Goal: Task Accomplishment & Management: Manage account settings

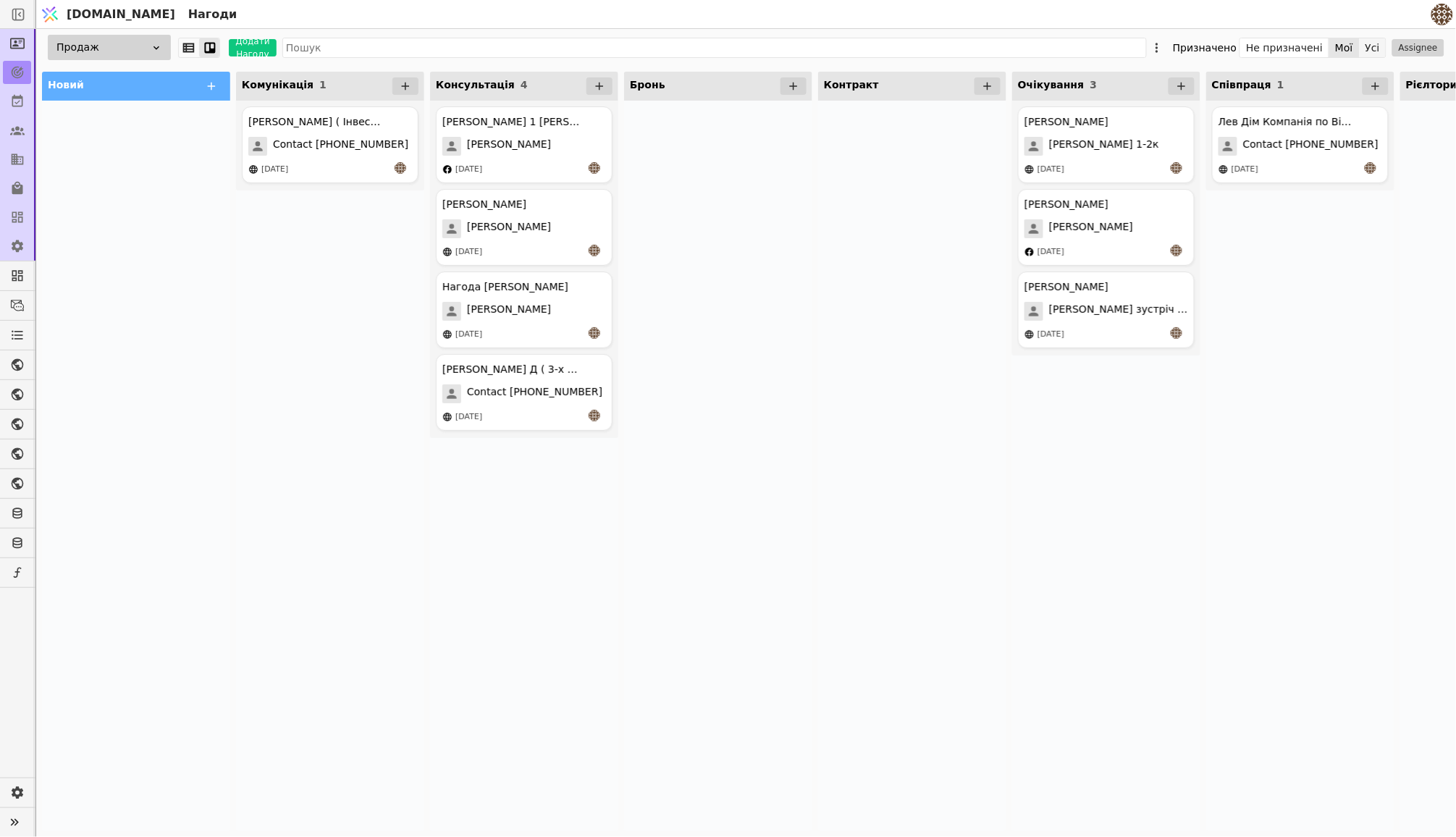
click at [1370, 48] on button "Усі" at bounding box center [1372, 47] width 26 height 20
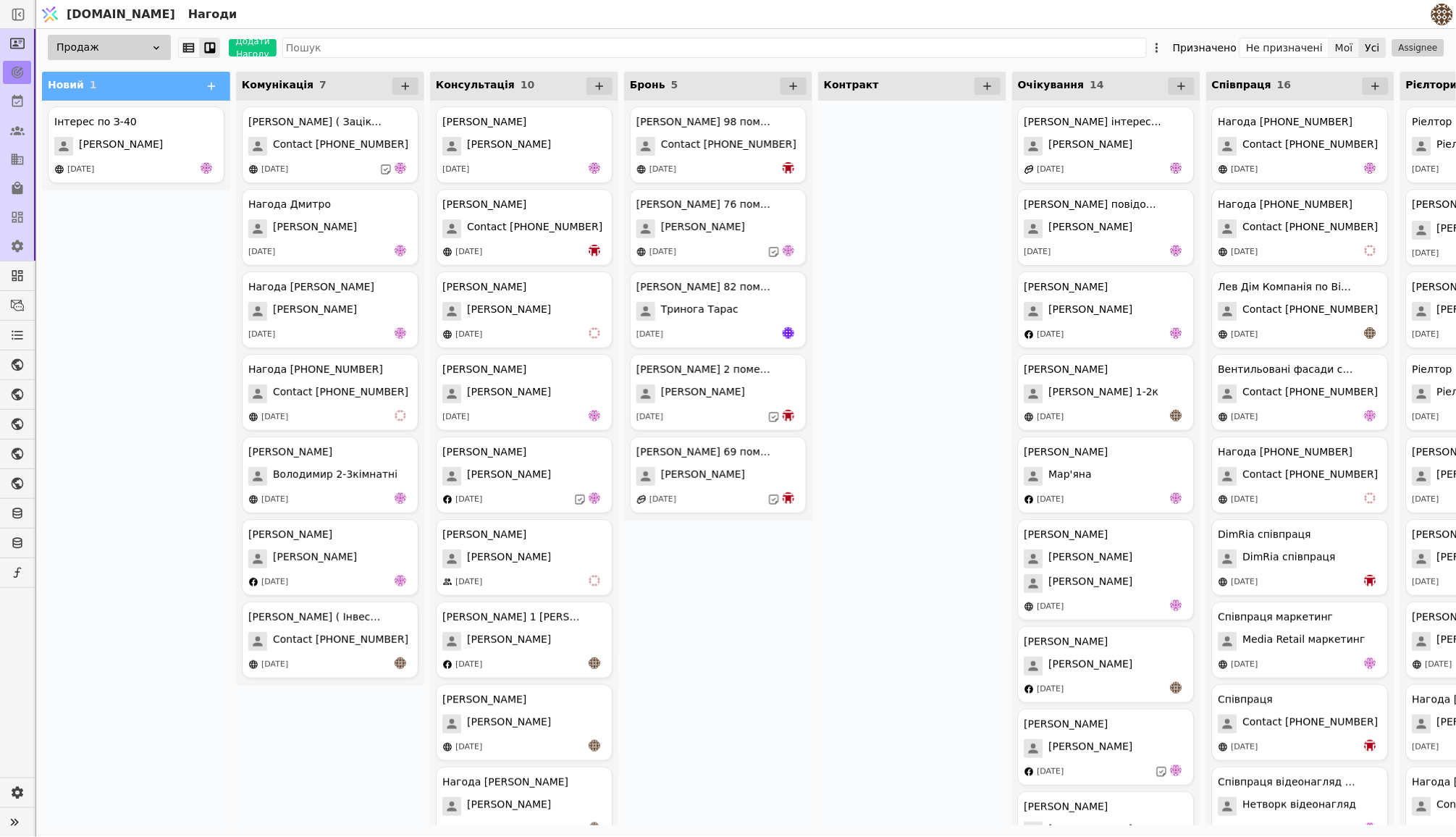
click at [1348, 52] on button "Мої" at bounding box center [1344, 47] width 30 height 20
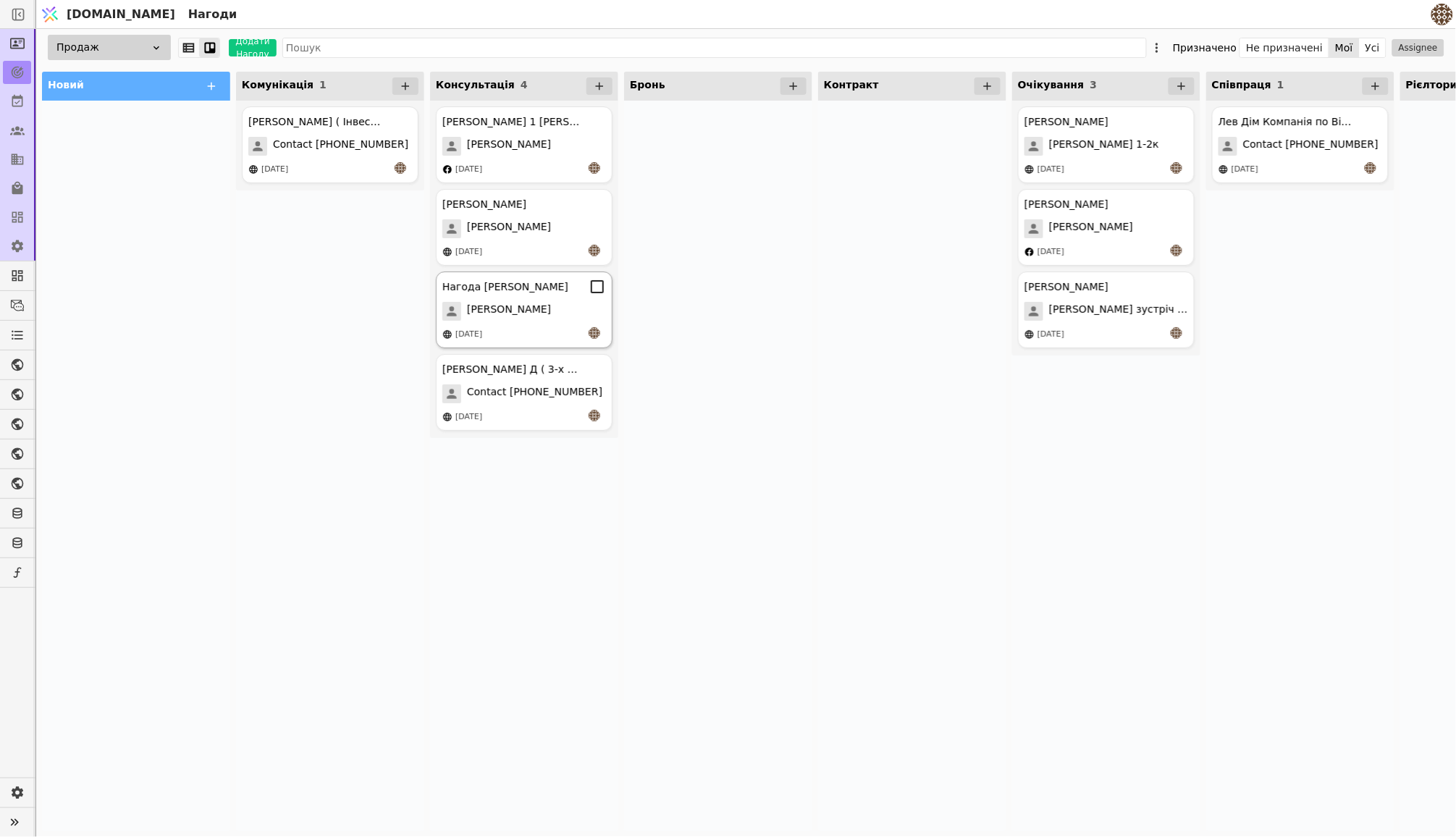
click at [527, 311] on div "[PERSON_NAME]" at bounding box center [523, 311] width 163 height 18
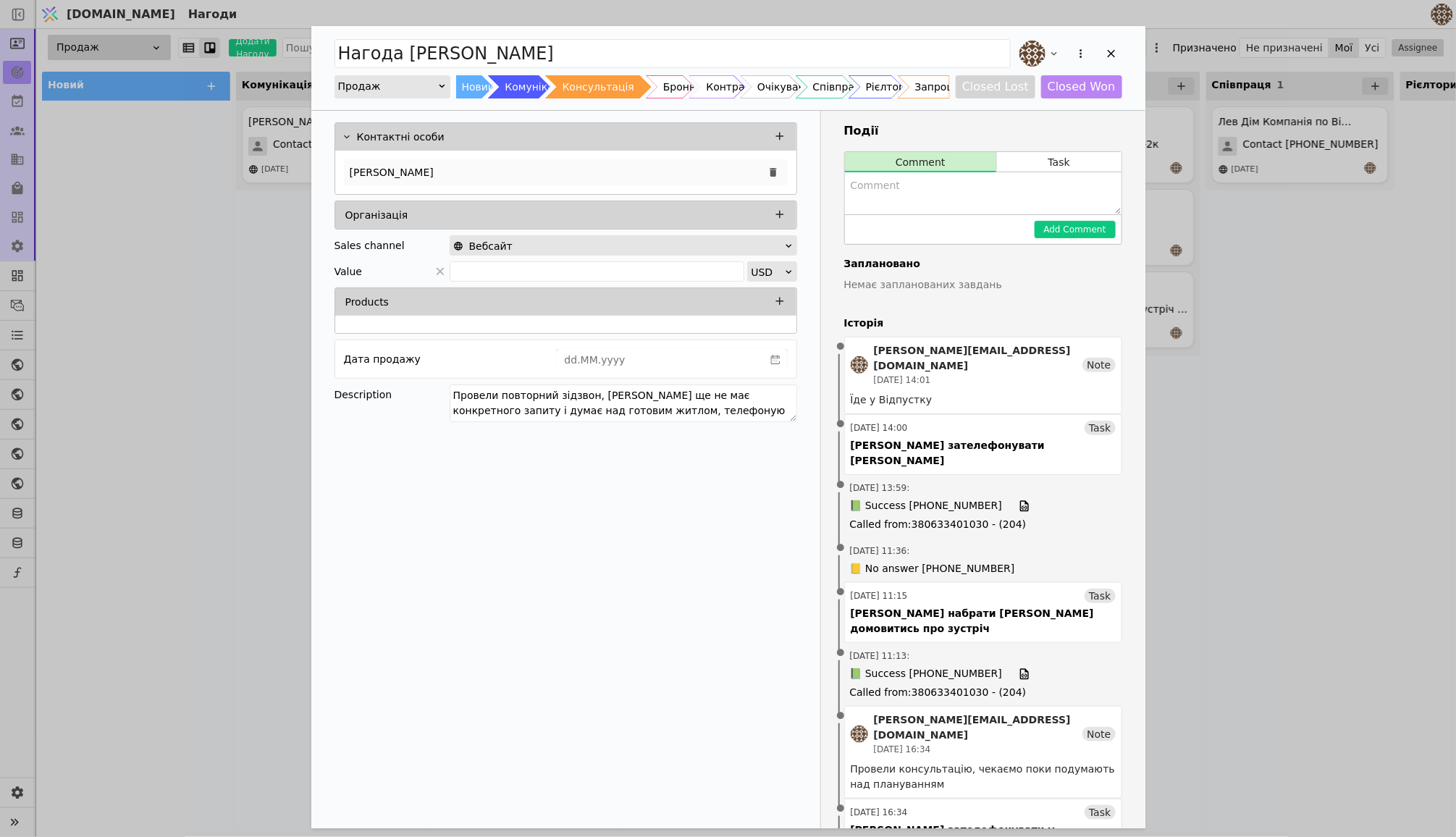
click at [407, 169] on div "[PERSON_NAME]" at bounding box center [565, 172] width 444 height 26
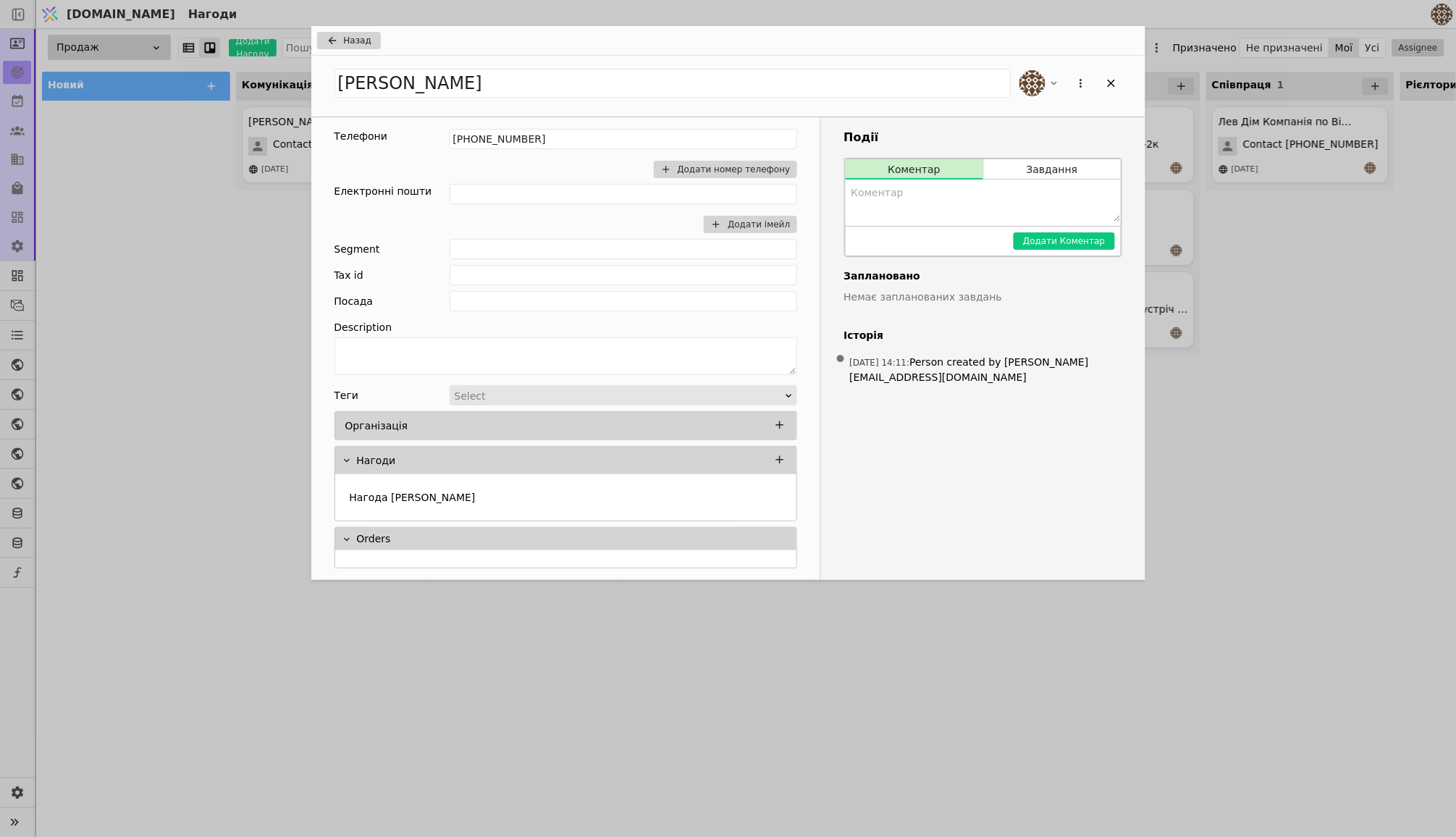
click at [339, 39] on icon "Add Opportunity" at bounding box center [332, 41] width 17 height 12
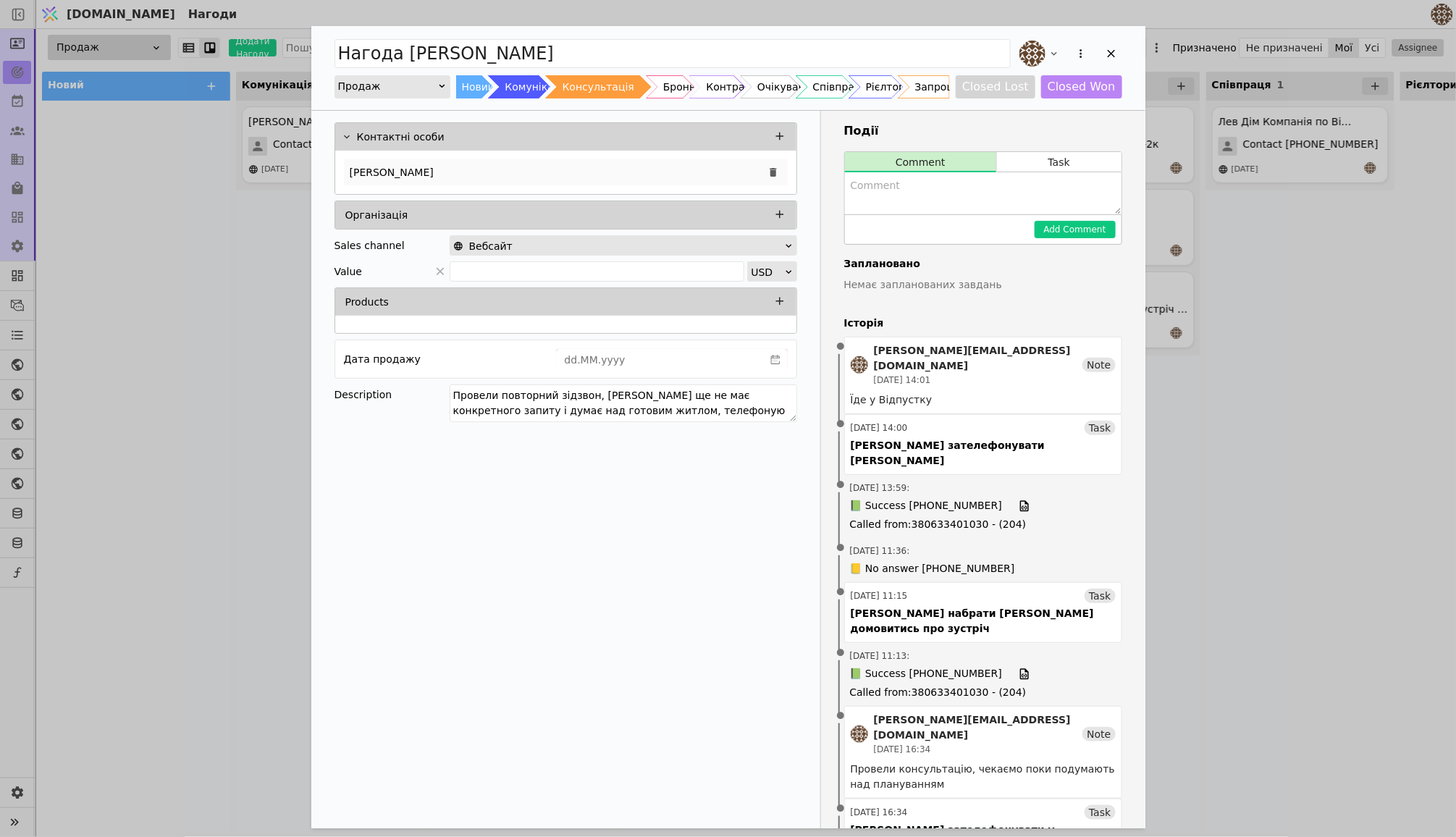
click at [382, 170] on div "[PERSON_NAME]" at bounding box center [565, 172] width 444 height 26
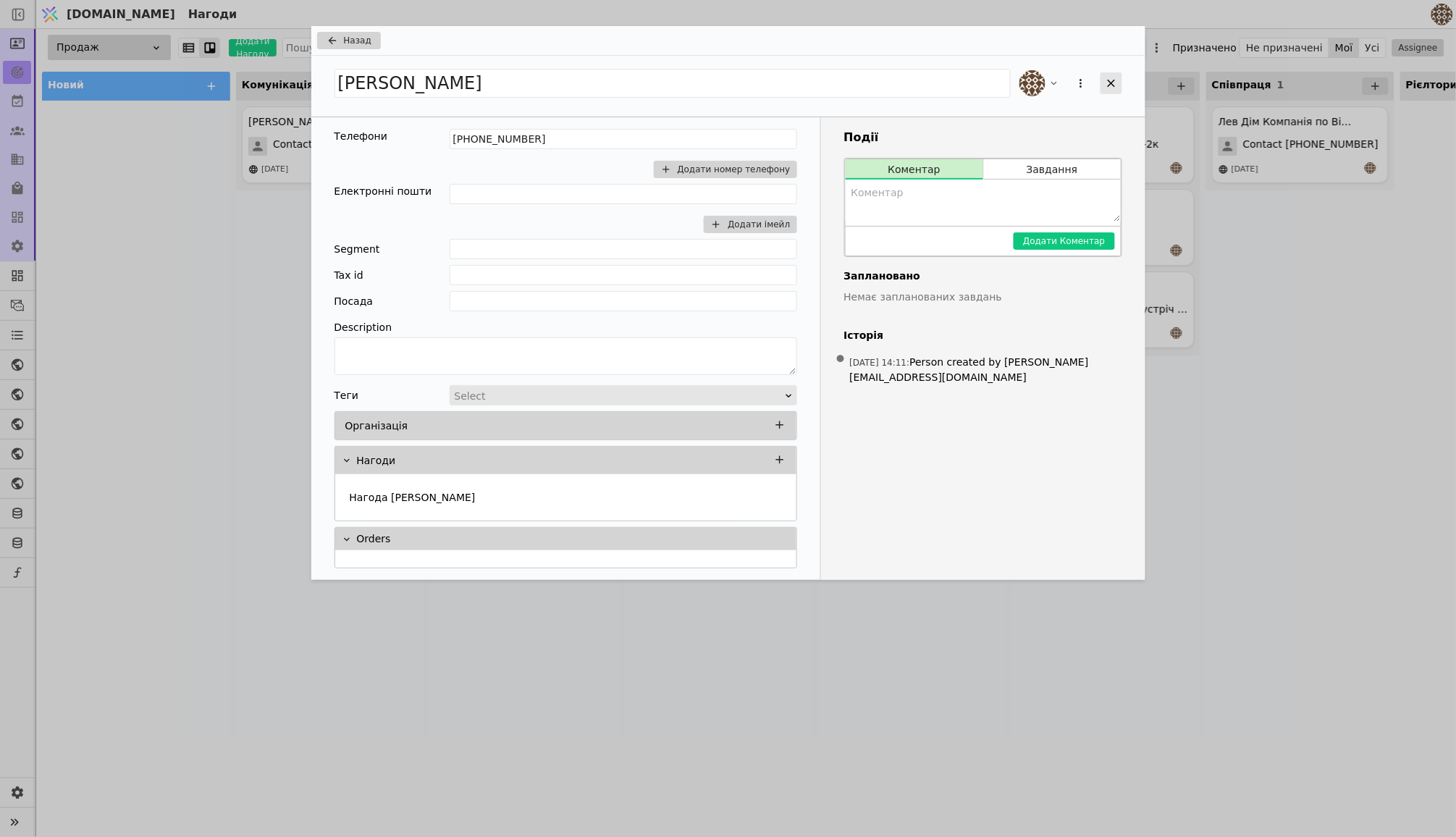
click at [1113, 83] on icon "Add Opportunity" at bounding box center [1111, 82] width 13 height 13
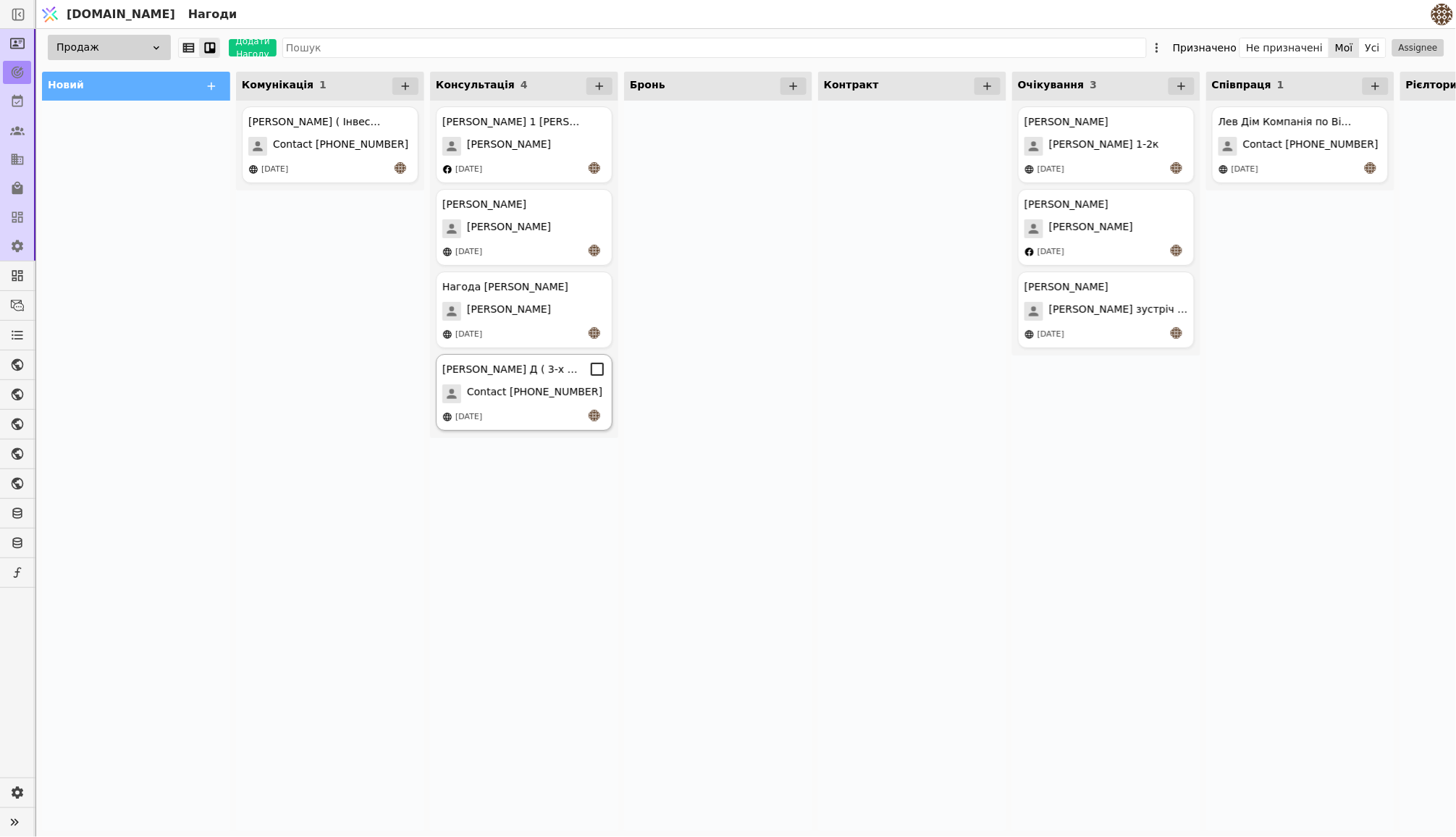
click at [544, 377] on div "[PERSON_NAME] Д ( 3-х к ) Contact [PHONE_NUMBER] [DATE]" at bounding box center [523, 392] width 177 height 76
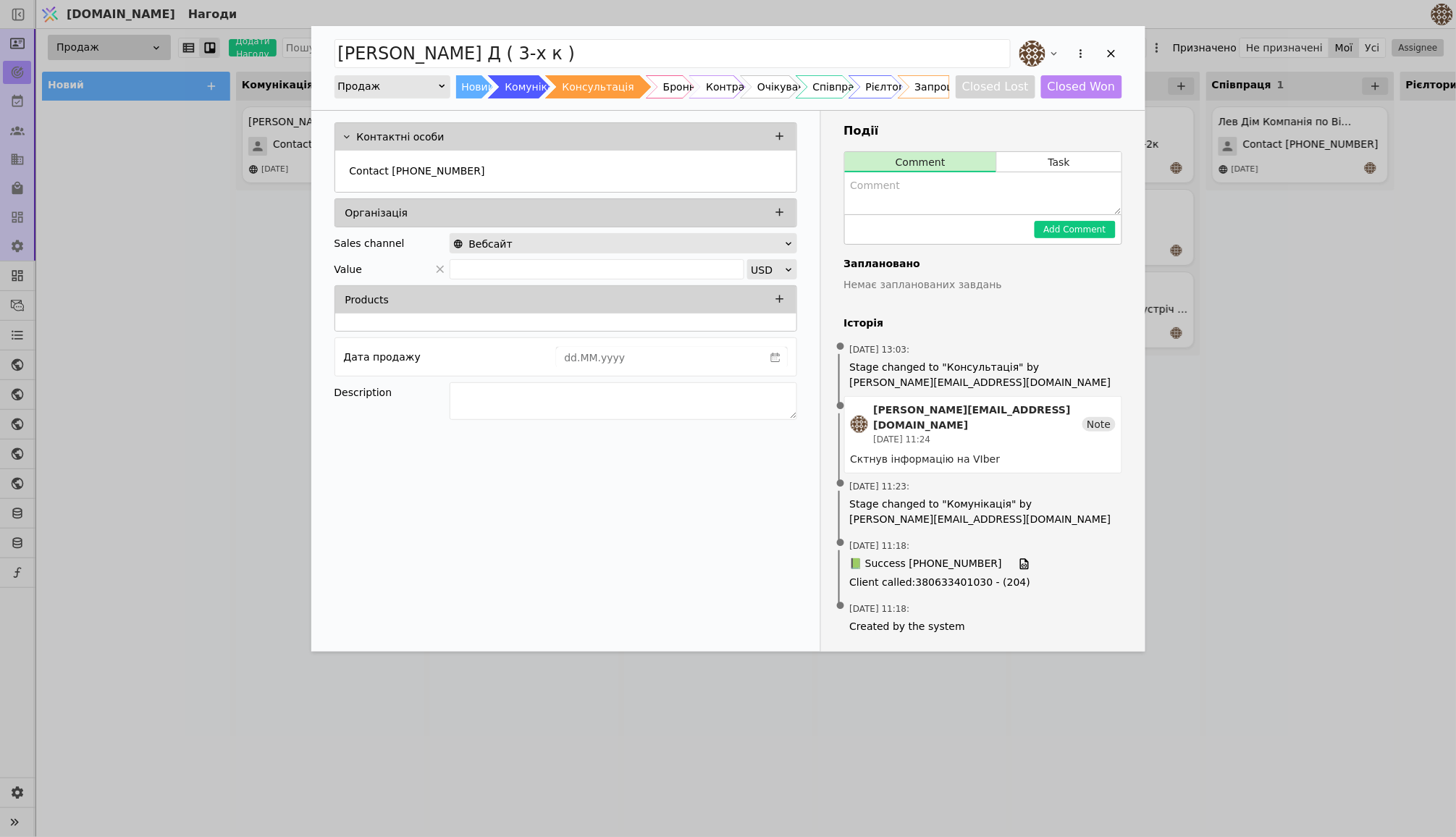
click at [568, 548] on div "Контактні особи Contact [PHONE_NUMBER] Організація Sales channel Вебсайт Value …" at bounding box center [566, 380] width 510 height 541
click at [464, 172] on p "Contact [PHONE_NUMBER]" at bounding box center [417, 173] width 135 height 15
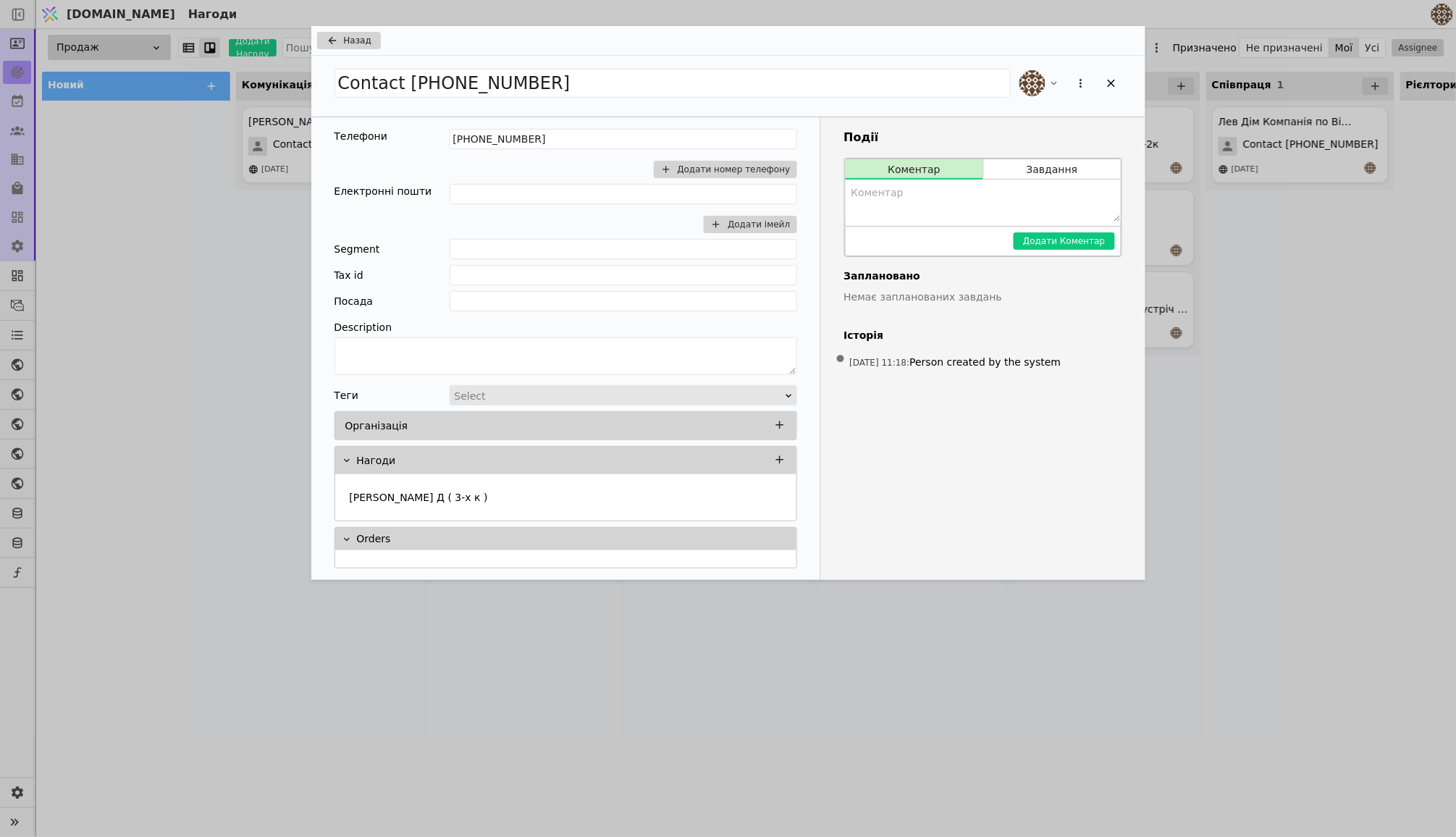
click at [352, 41] on span "Назад" at bounding box center [357, 40] width 27 height 13
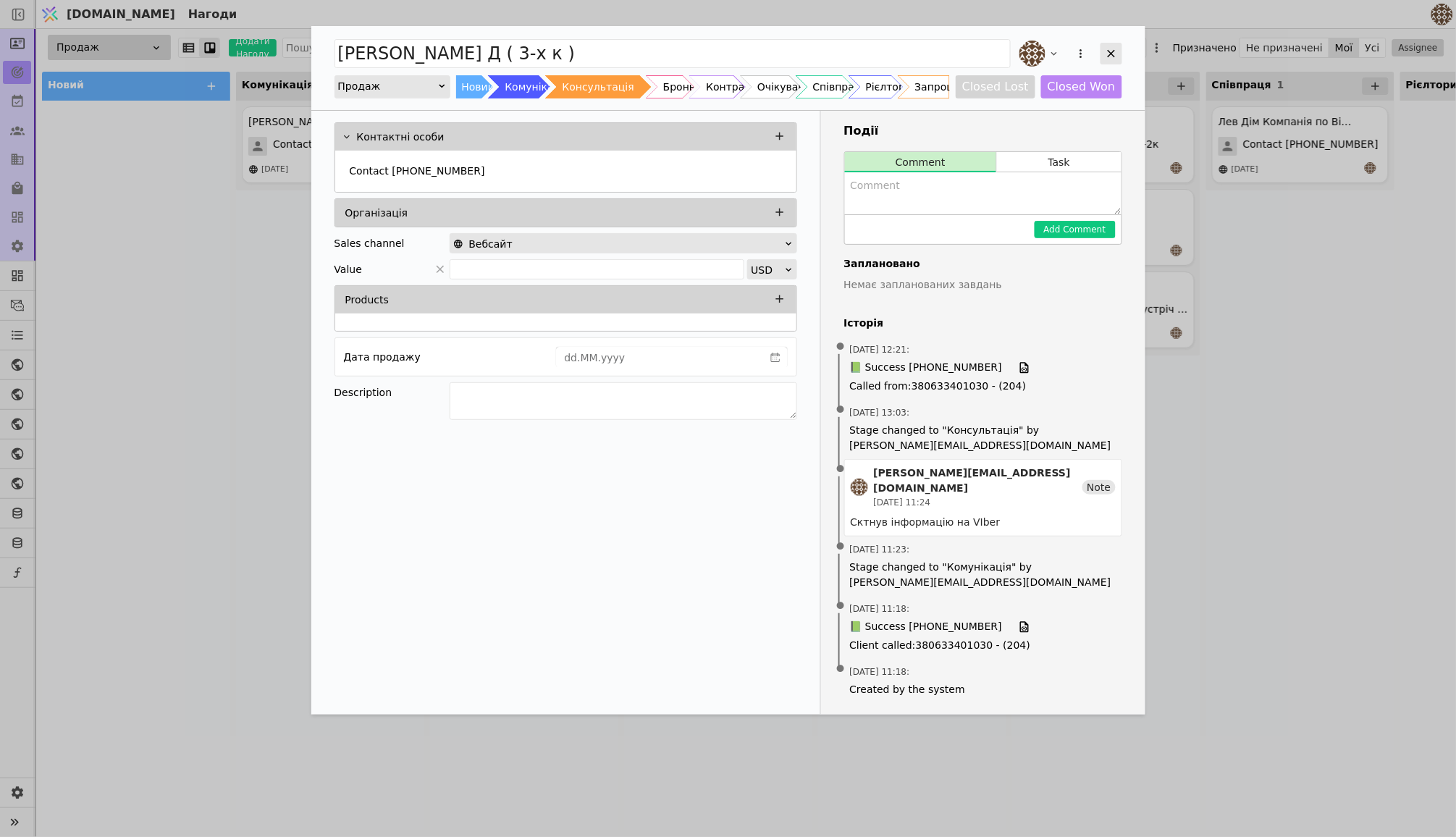
click at [1109, 47] on icon "Add Opportunity" at bounding box center [1111, 53] width 13 height 13
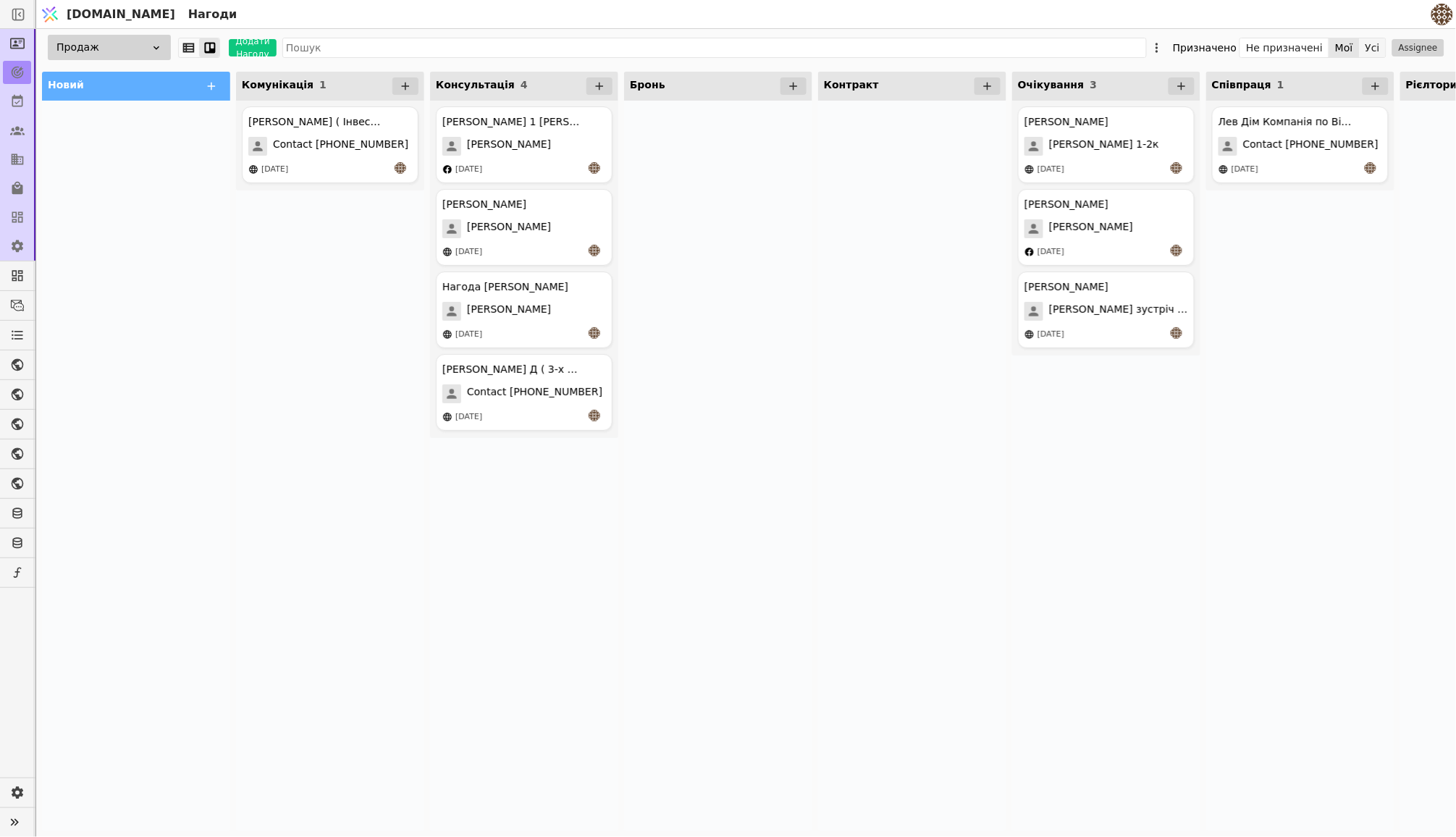
click at [1369, 50] on button "Усі" at bounding box center [1372, 47] width 26 height 20
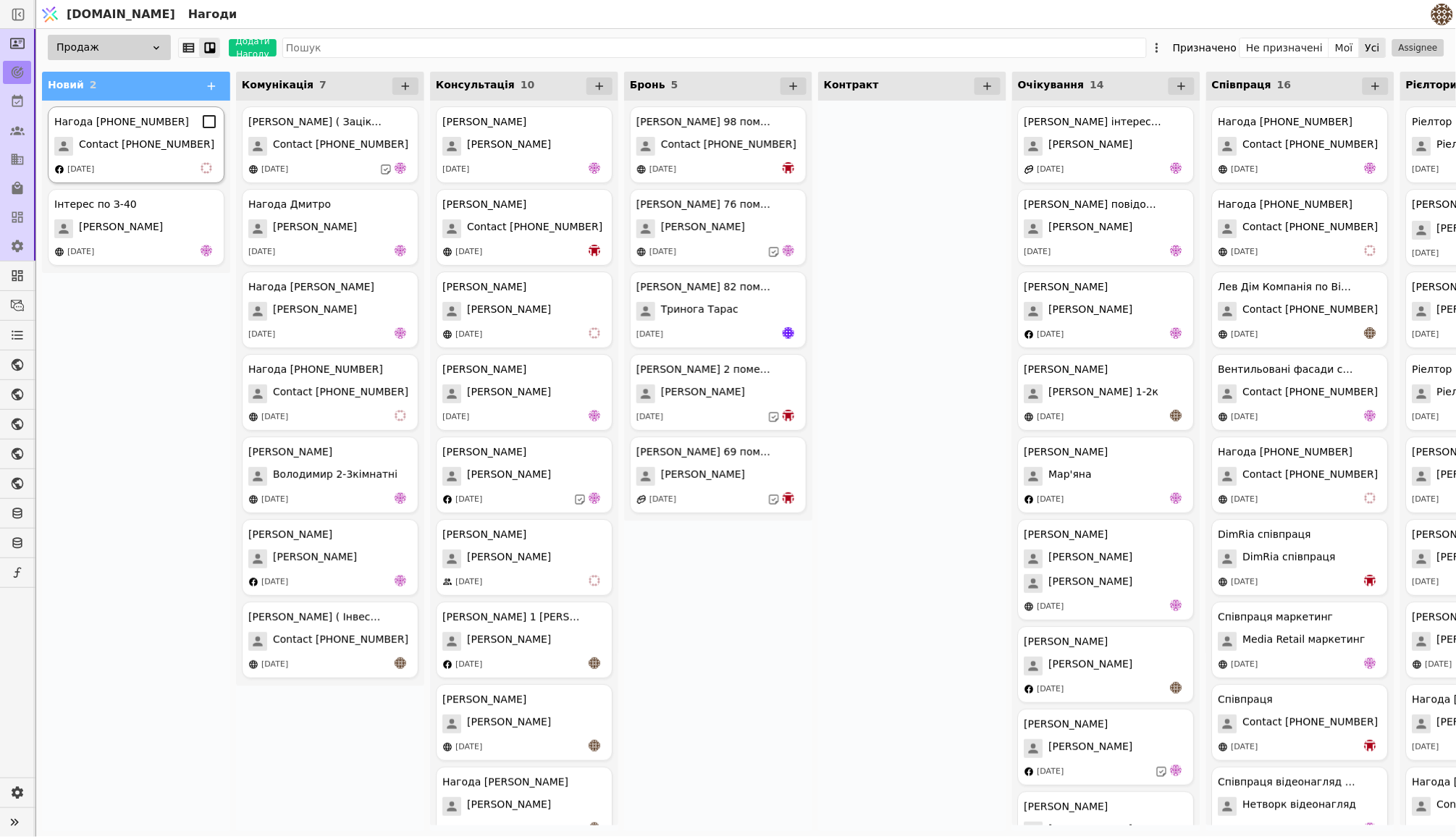
click at [208, 125] on icon at bounding box center [209, 122] width 17 height 17
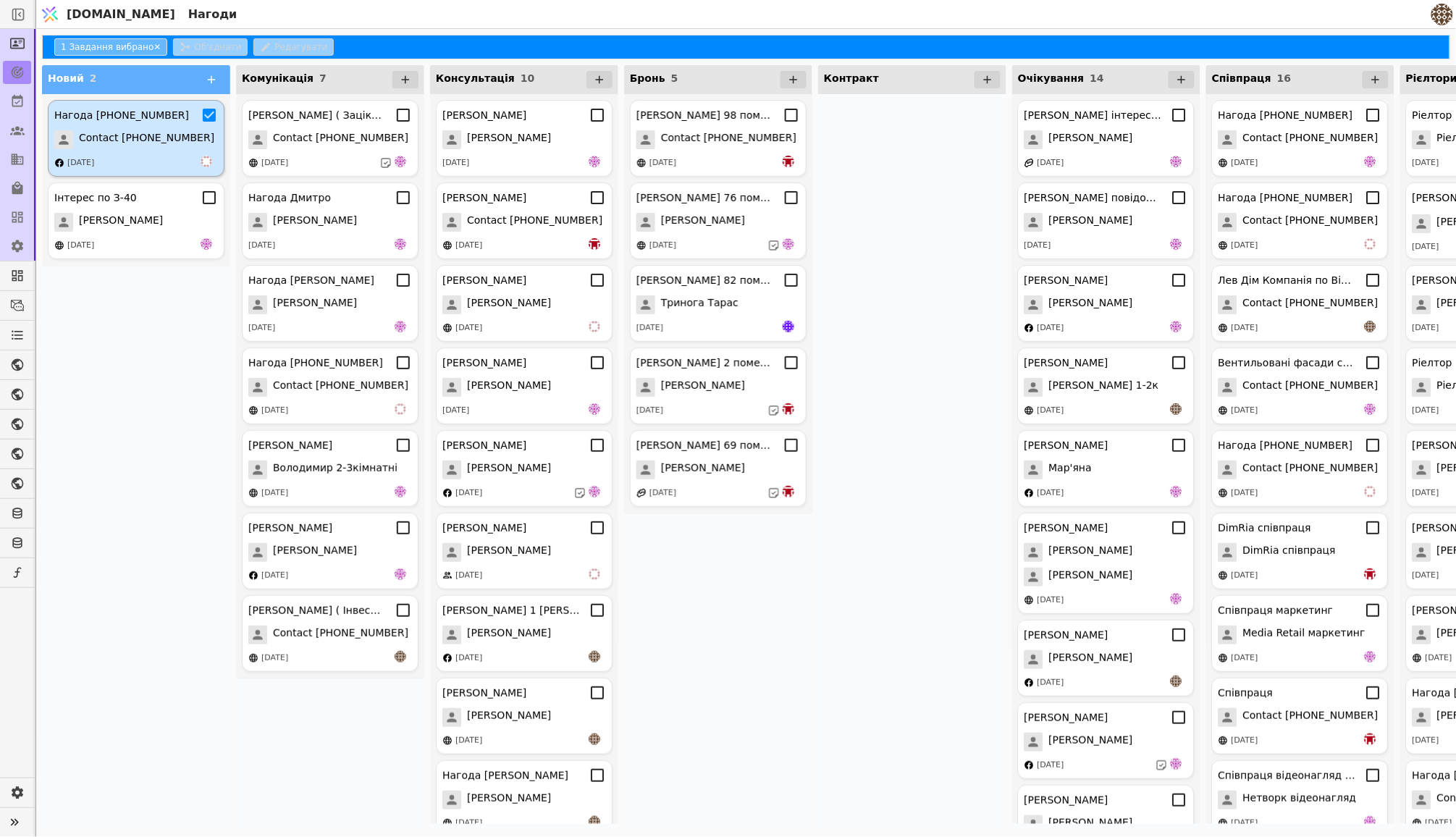
click at [206, 117] on icon at bounding box center [209, 115] width 17 height 17
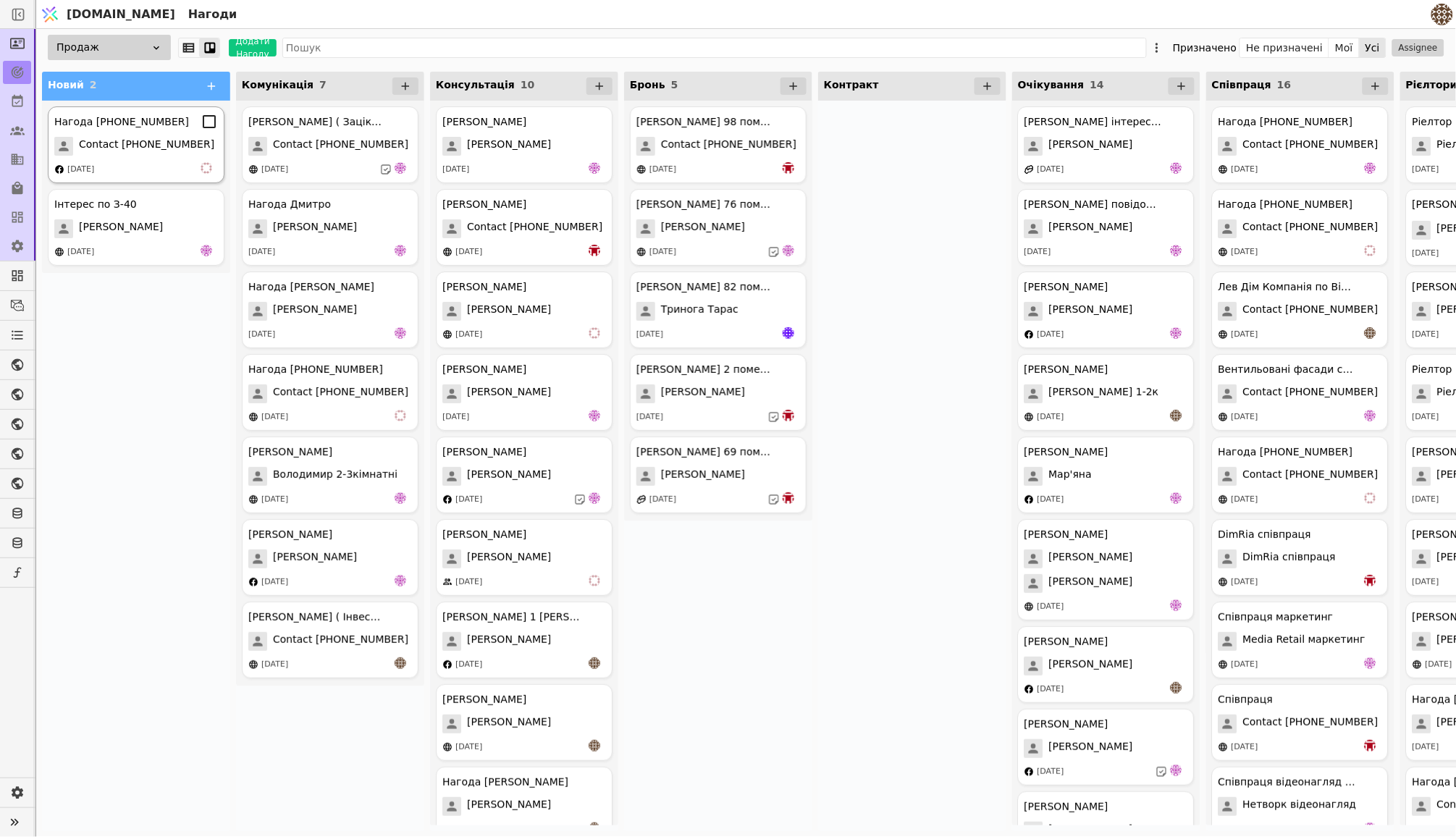
click at [130, 133] on div "Нагода [PHONE_NUMBER] Contact [PHONE_NUMBER] [DATE]" at bounding box center [135, 144] width 177 height 76
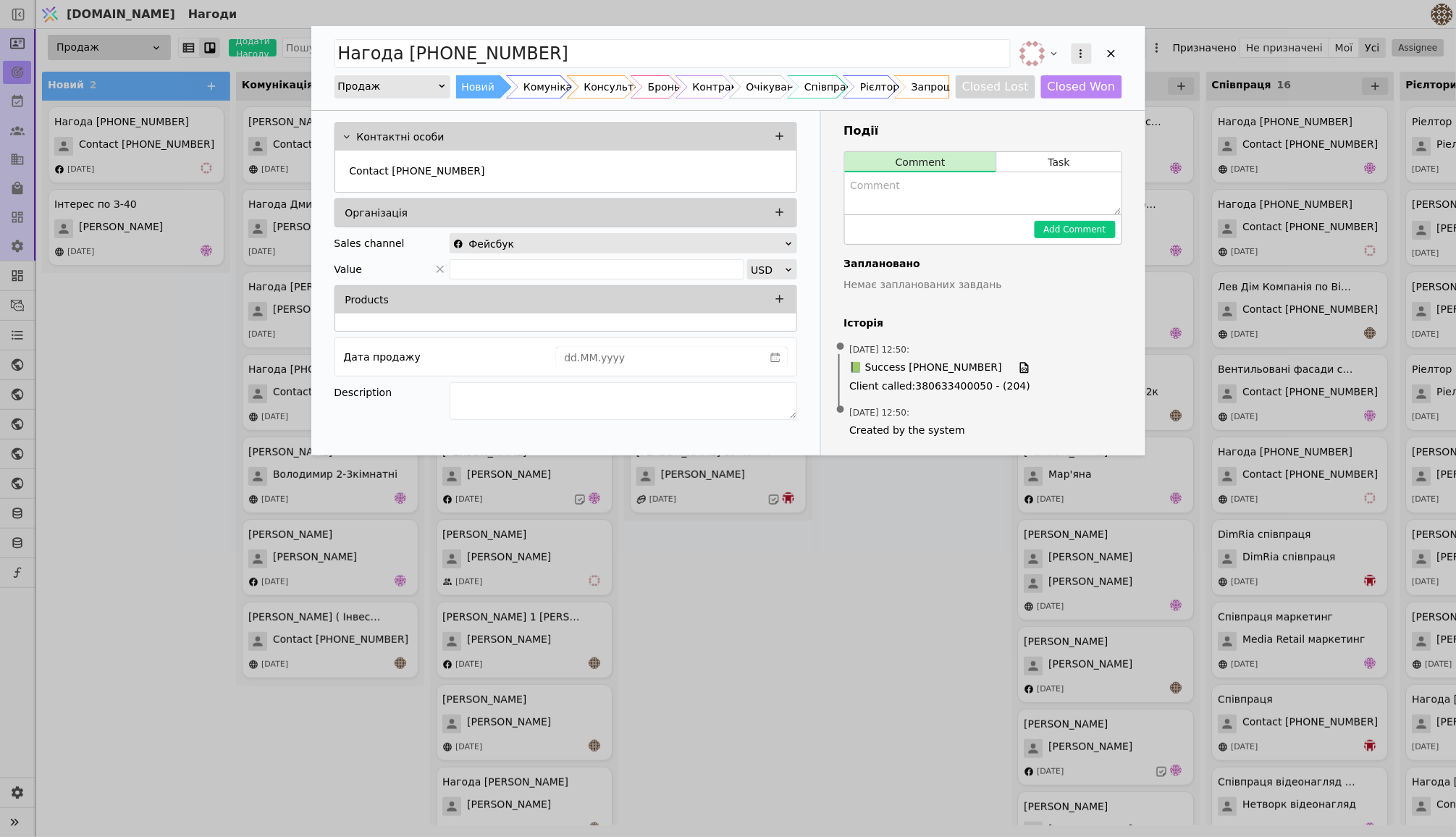
click at [1073, 49] on button "Add Opportunity" at bounding box center [1081, 53] width 20 height 20
click at [1001, 93] on div "Видалити" at bounding box center [1004, 101] width 166 height 20
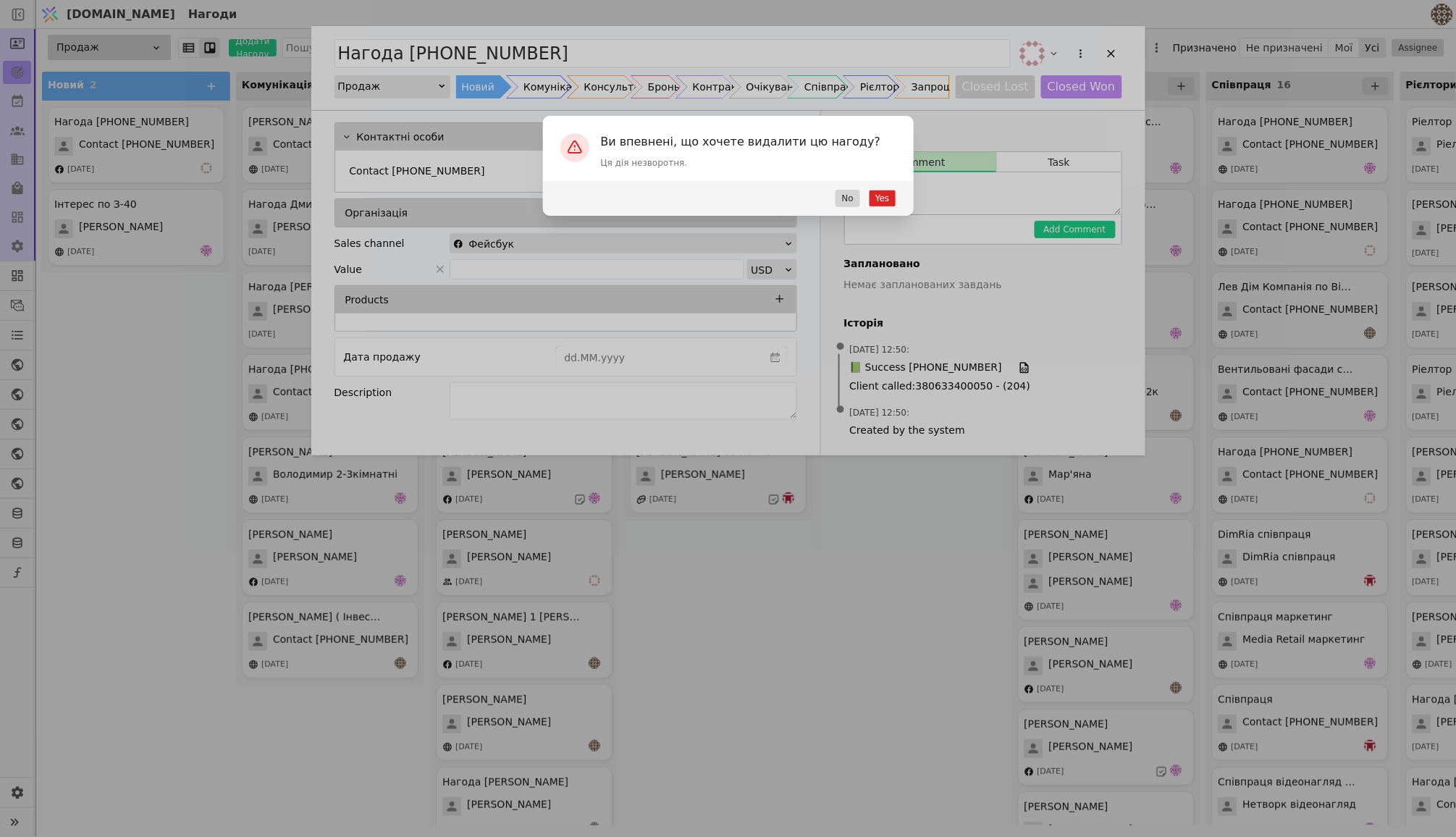
click at [884, 194] on button "Yes" at bounding box center [882, 198] width 27 height 17
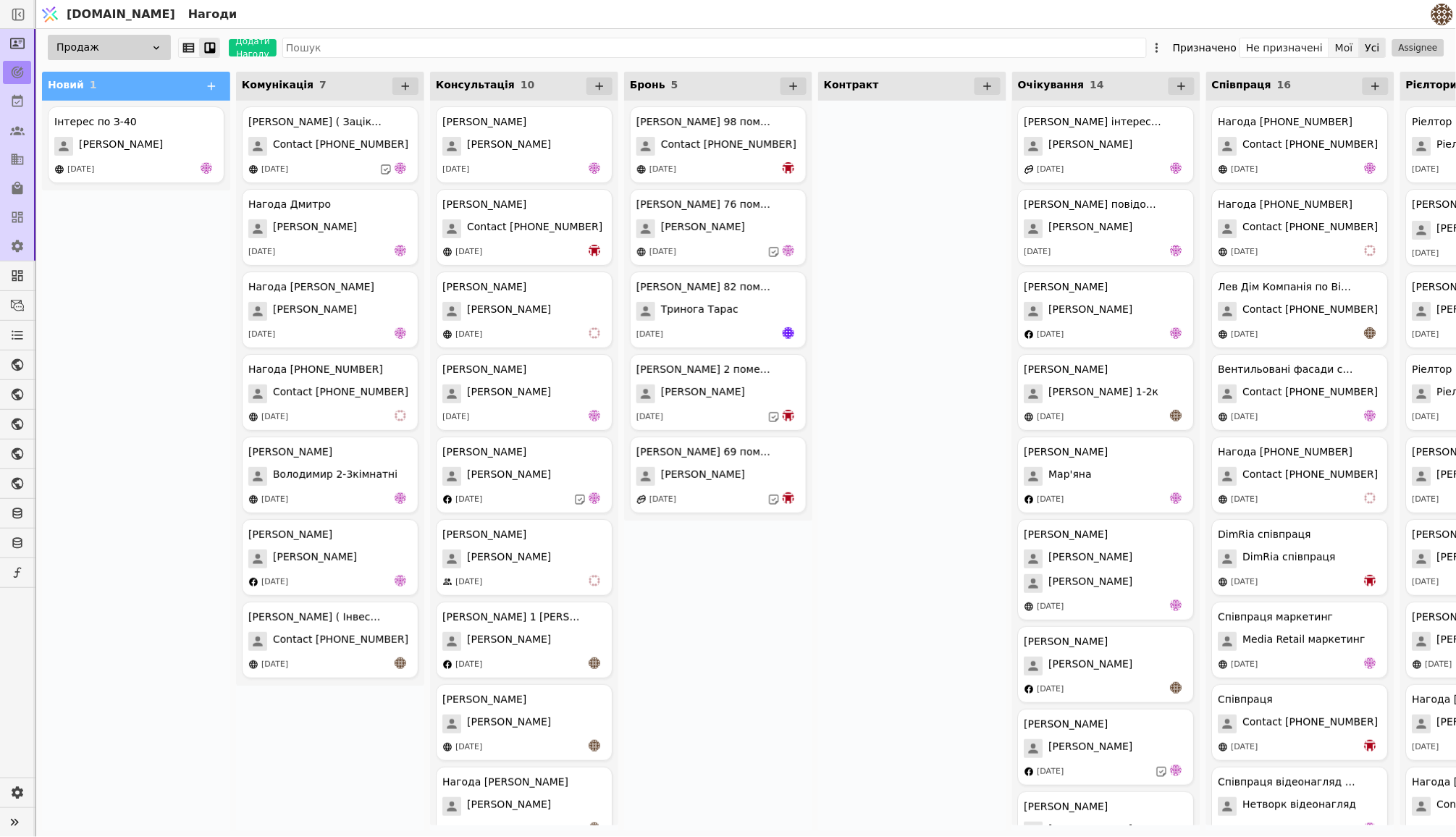
click at [1352, 48] on button "Мої" at bounding box center [1344, 47] width 30 height 20
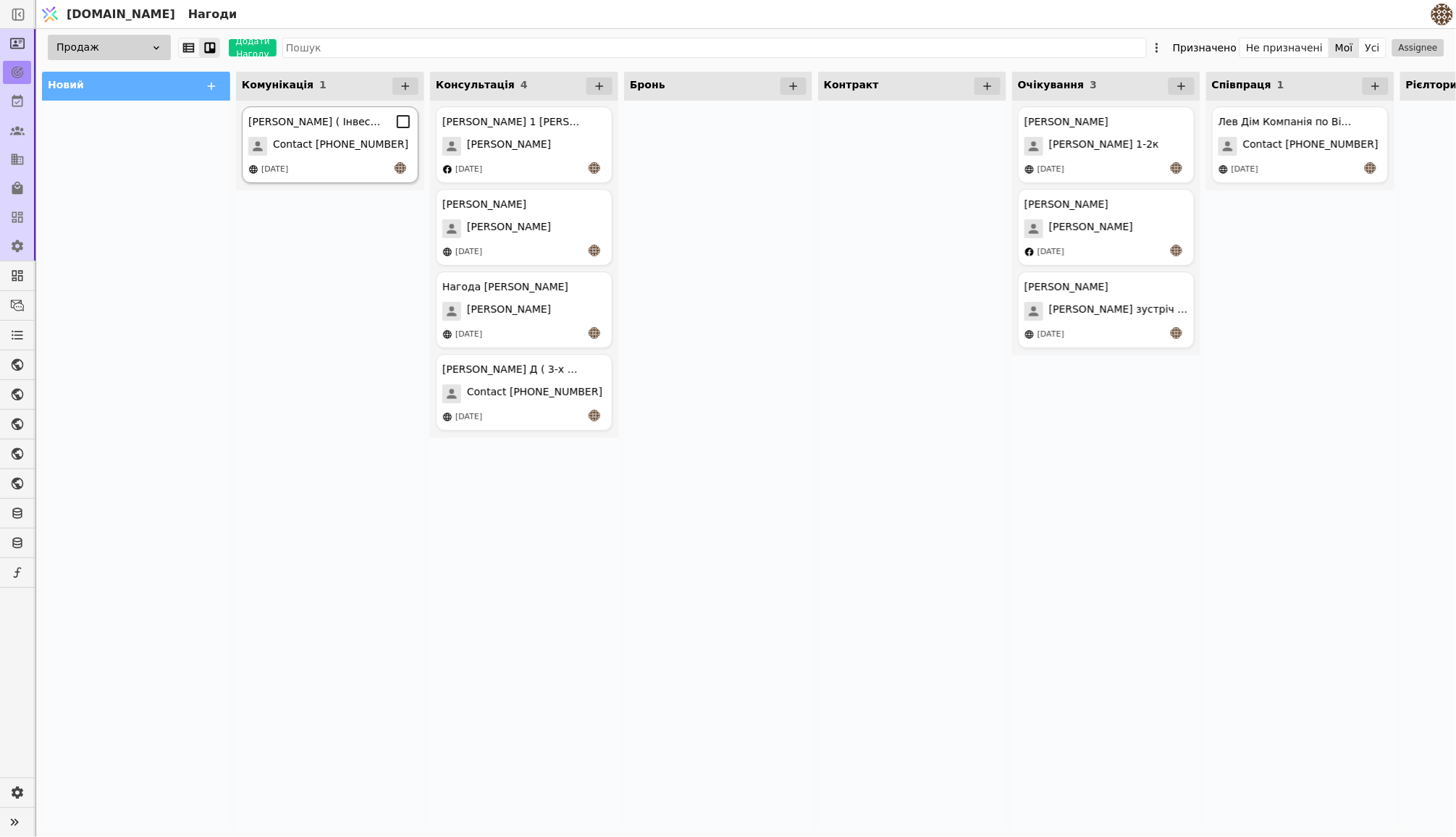
click at [326, 138] on span "Contact [PHONE_NUMBER]" at bounding box center [341, 145] width 135 height 18
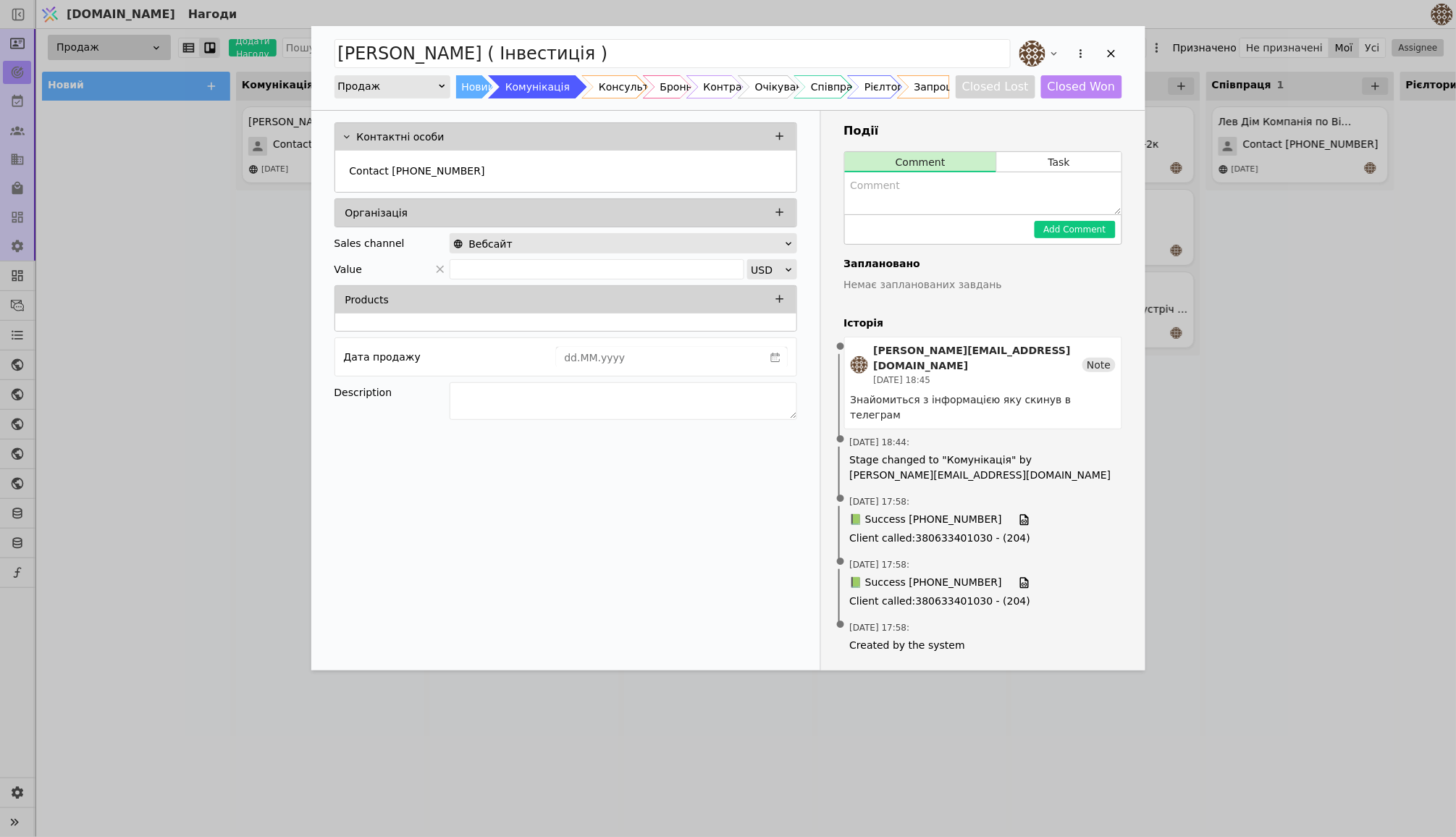
click at [176, 402] on div "[PERSON_NAME] ( Інвестиція ) Продаж Новий Комунікація Консультація Бронь Контра…" at bounding box center [728, 418] width 1456 height 837
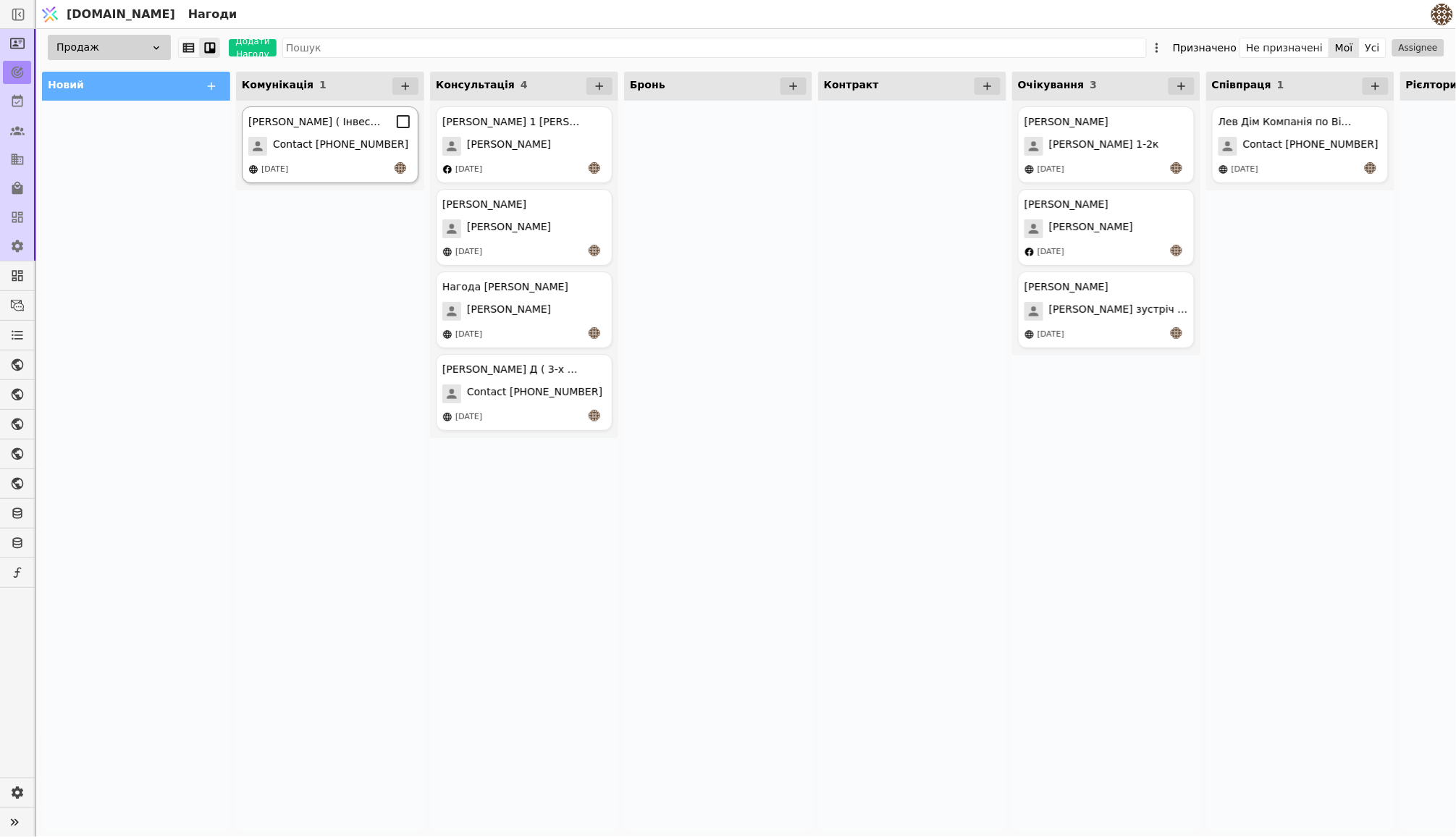
click at [325, 138] on span "Contact [PHONE_NUMBER]" at bounding box center [341, 145] width 135 height 18
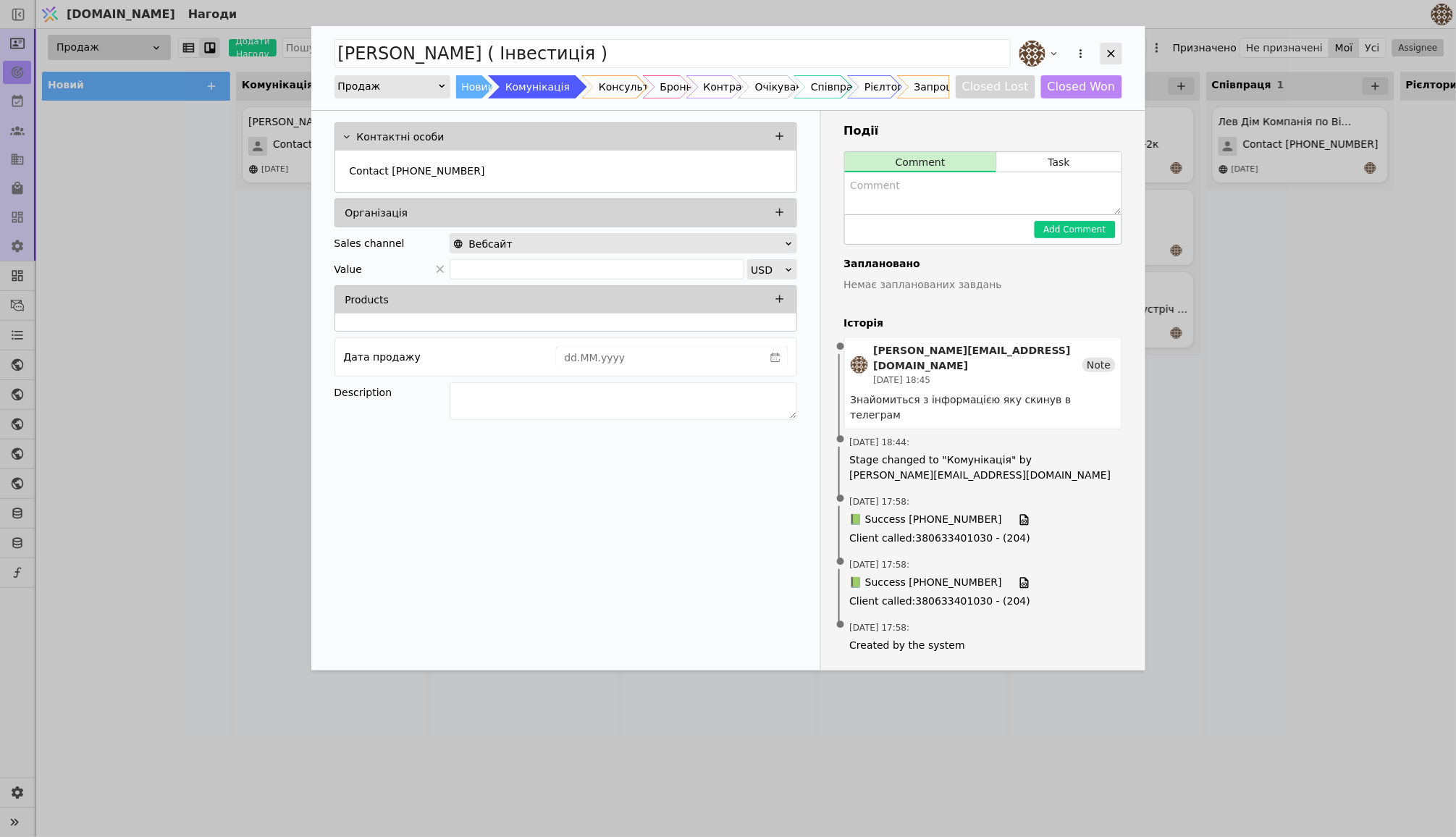
click at [1116, 53] on icon "Add Opportunity" at bounding box center [1111, 53] width 13 height 13
